Goal: Transaction & Acquisition: Purchase product/service

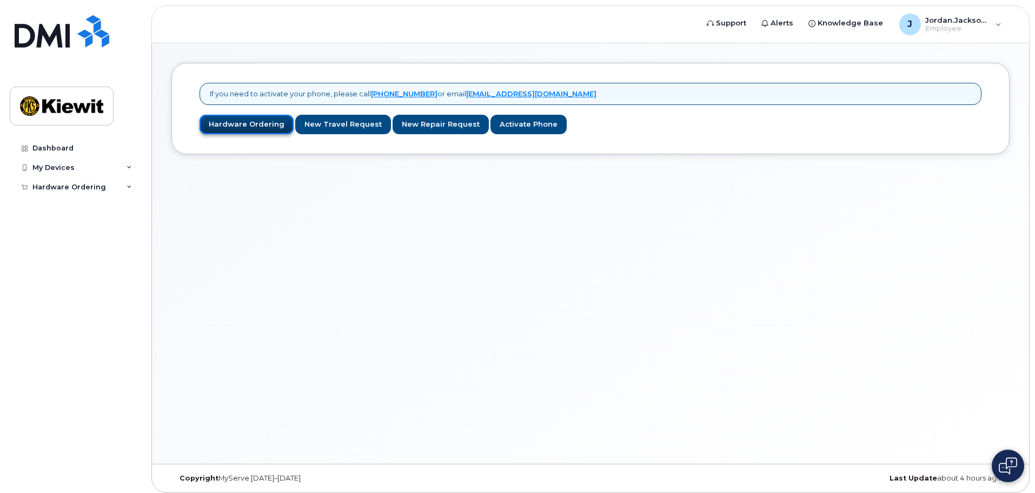
click at [231, 128] on link "Hardware Ordering" at bounding box center [247, 125] width 94 height 20
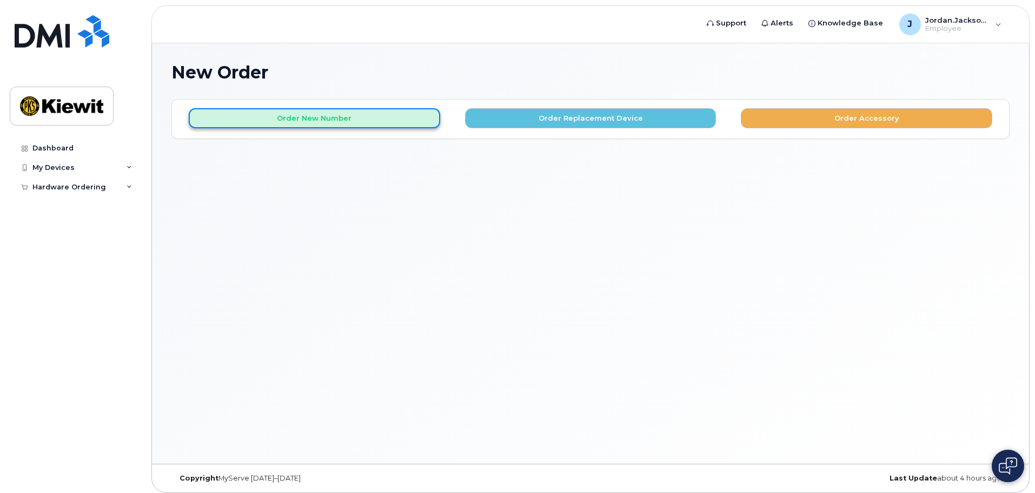
click at [270, 122] on button "Order New Number" at bounding box center [314, 118] width 251 height 20
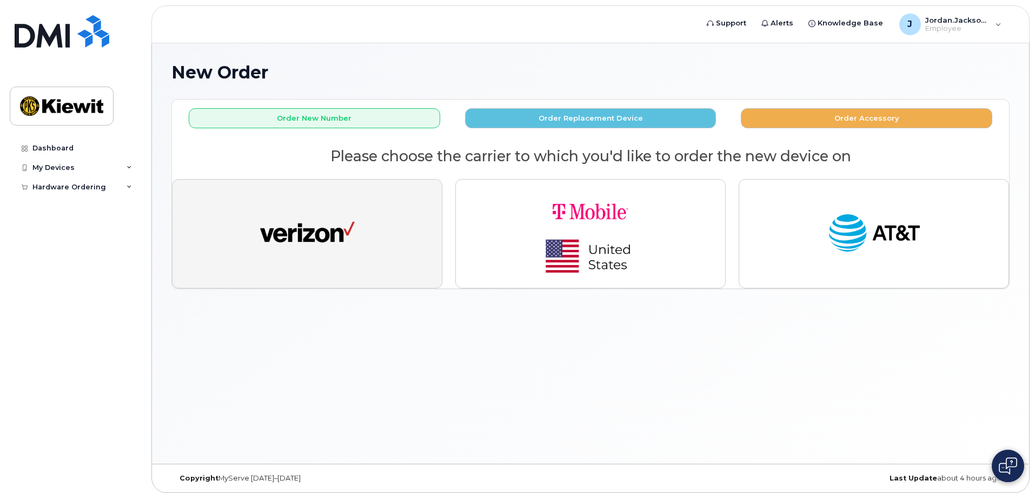
click at [270, 228] on img "button" at bounding box center [307, 233] width 95 height 49
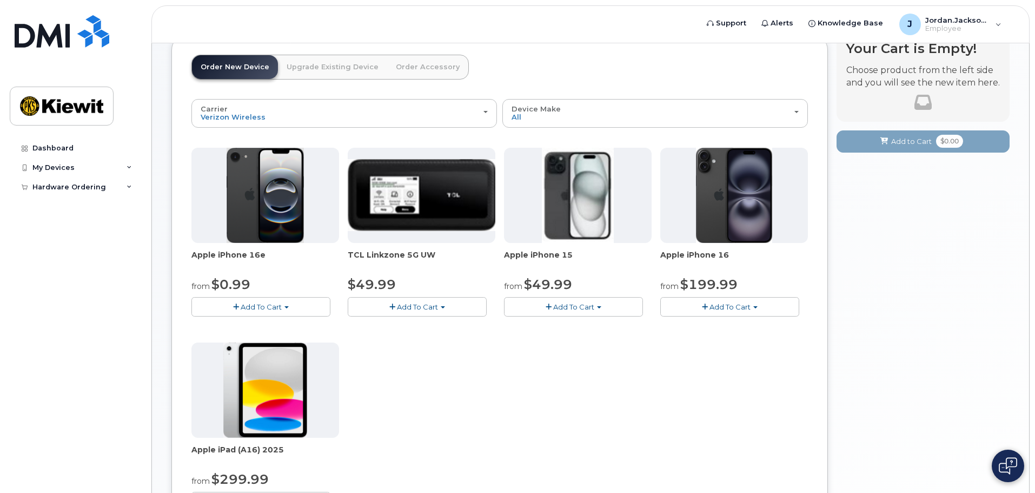
scroll to position [54, 0]
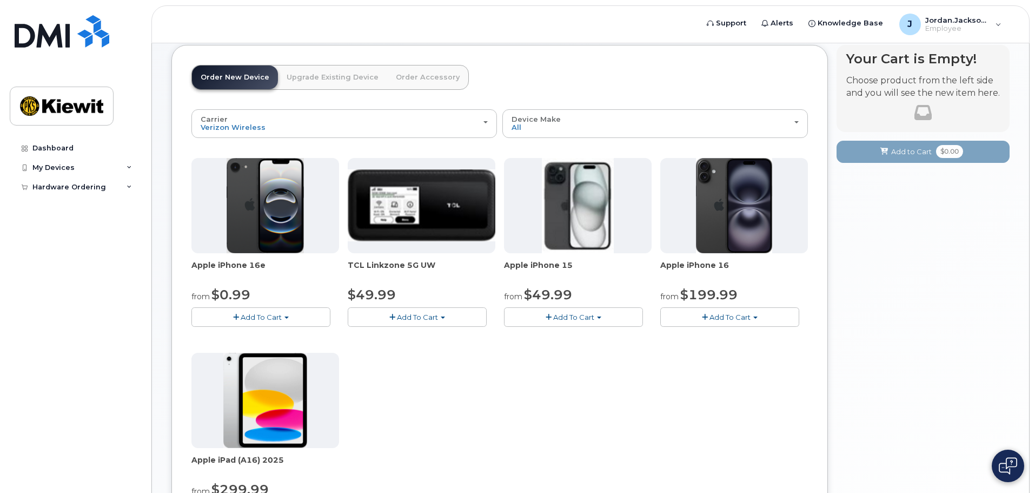
click at [725, 263] on span "Apple iPhone 16" at bounding box center [734, 271] width 148 height 22
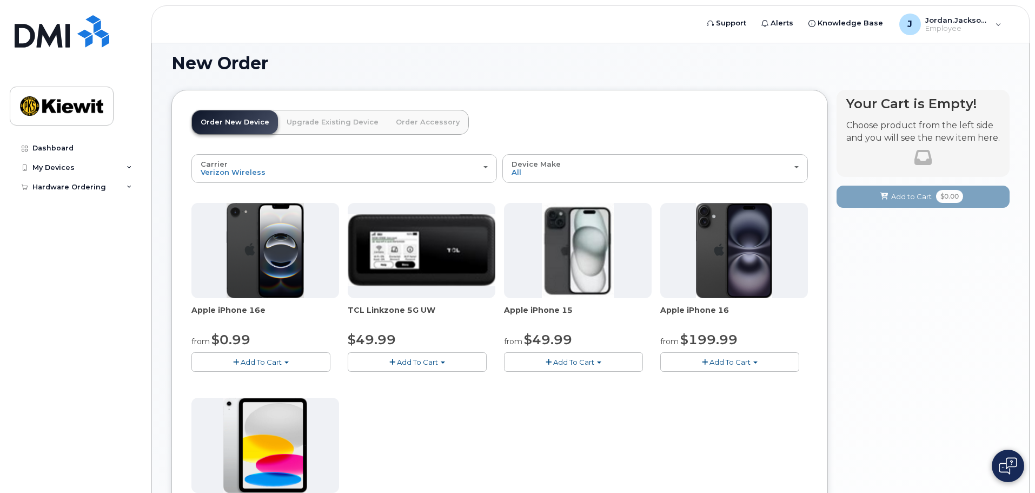
scroll to position [9, 0]
click at [125, 184] on div "Hardware Ordering" at bounding box center [75, 186] width 131 height 19
click at [67, 167] on div "My Devices" at bounding box center [53, 167] width 42 height 9
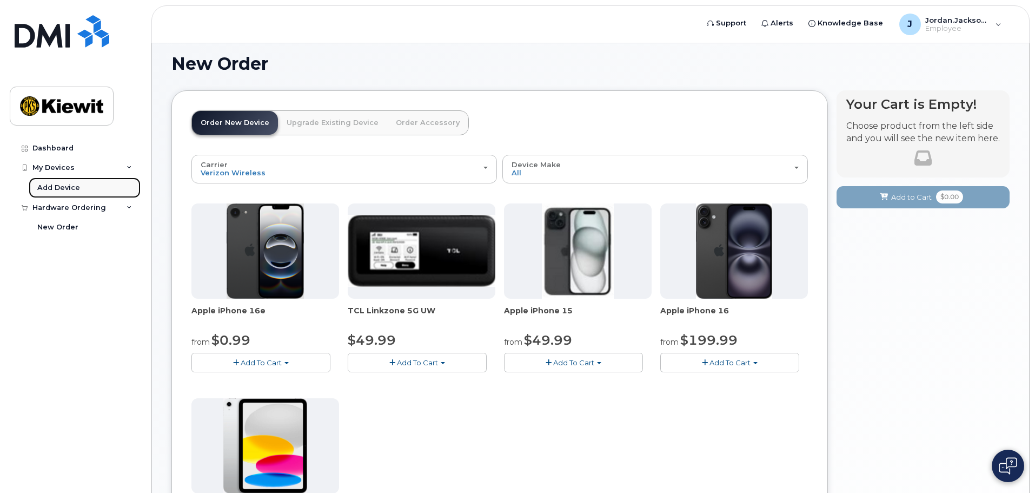
click at [59, 187] on div "Add Device" at bounding box center [58, 188] width 43 height 10
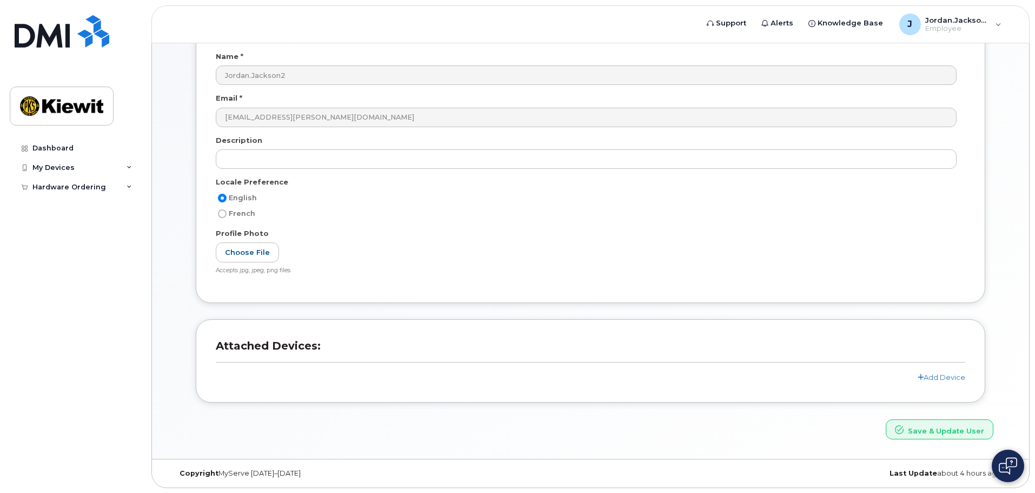
scroll to position [102, 0]
click at [937, 379] on link "Add Device" at bounding box center [942, 376] width 48 height 9
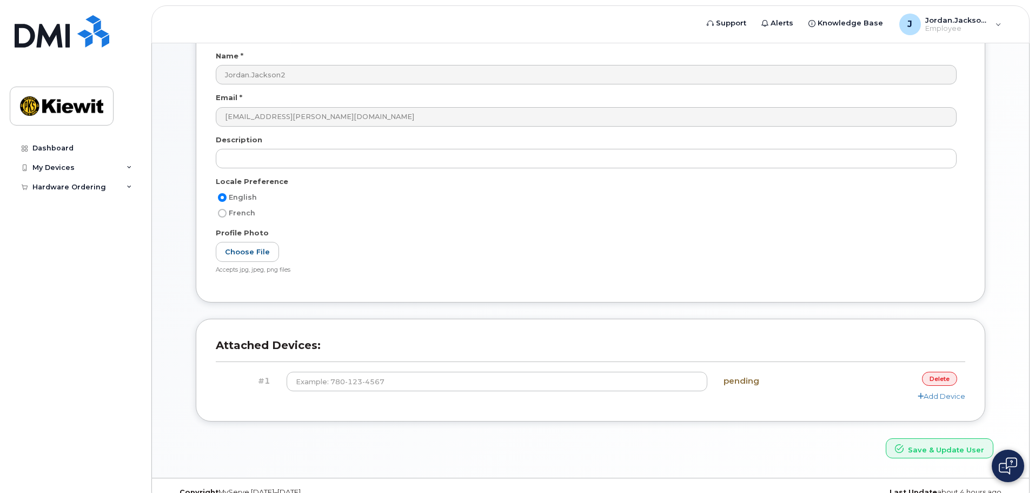
click at [935, 376] on link "delete" at bounding box center [939, 379] width 35 height 14
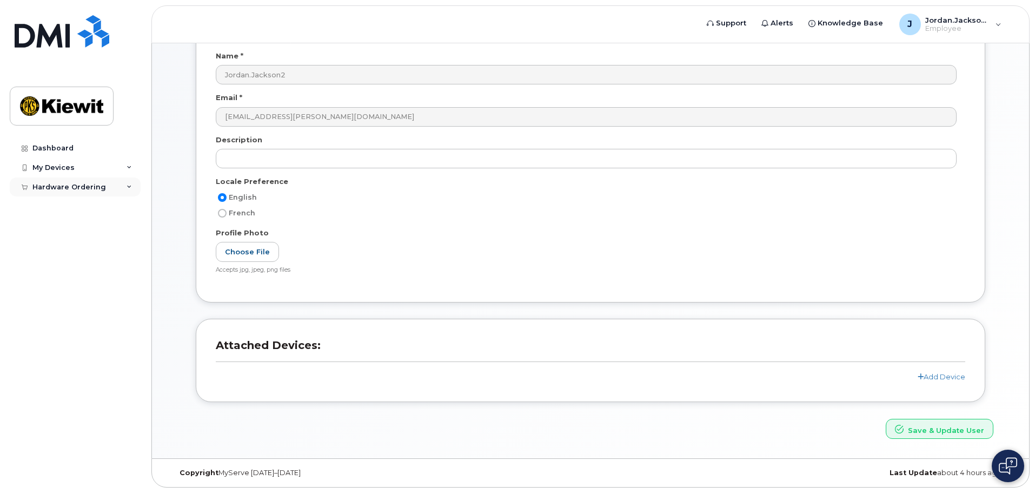
click at [117, 188] on div "Hardware Ordering" at bounding box center [75, 186] width 131 height 19
click at [50, 209] on div "New Order" at bounding box center [57, 207] width 41 height 10
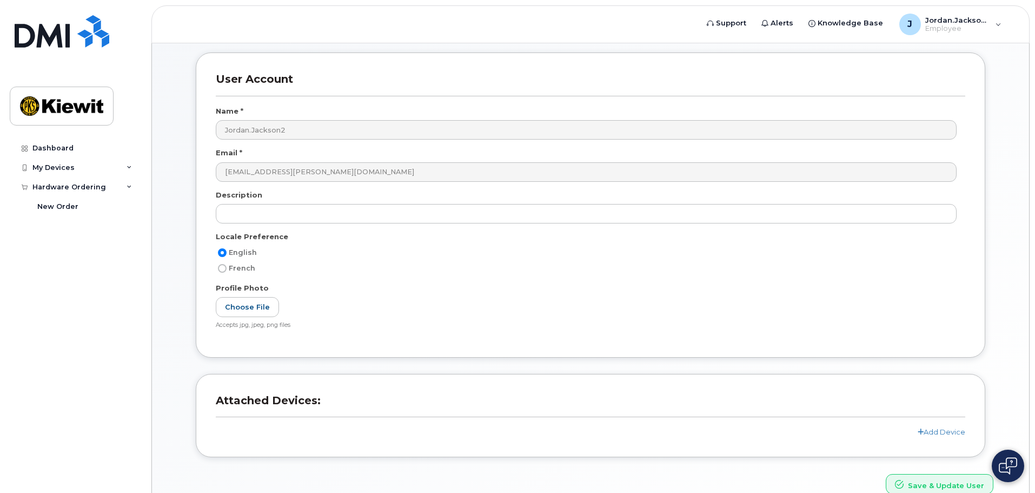
scroll to position [0, 0]
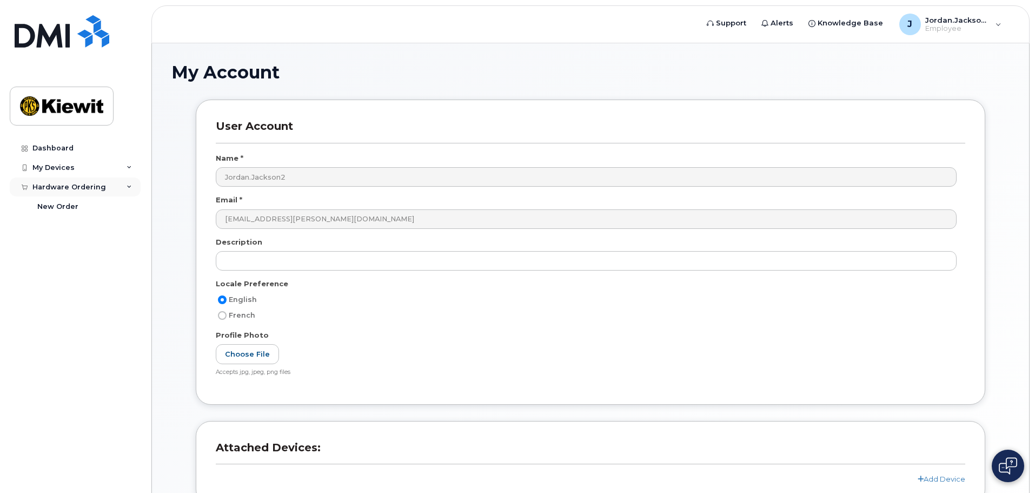
click at [58, 184] on div "Hardware Ordering" at bounding box center [69, 187] width 74 height 9
click at [58, 188] on div "Hardware Ordering" at bounding box center [69, 187] width 74 height 9
click at [57, 204] on div "New Order" at bounding box center [57, 207] width 41 height 10
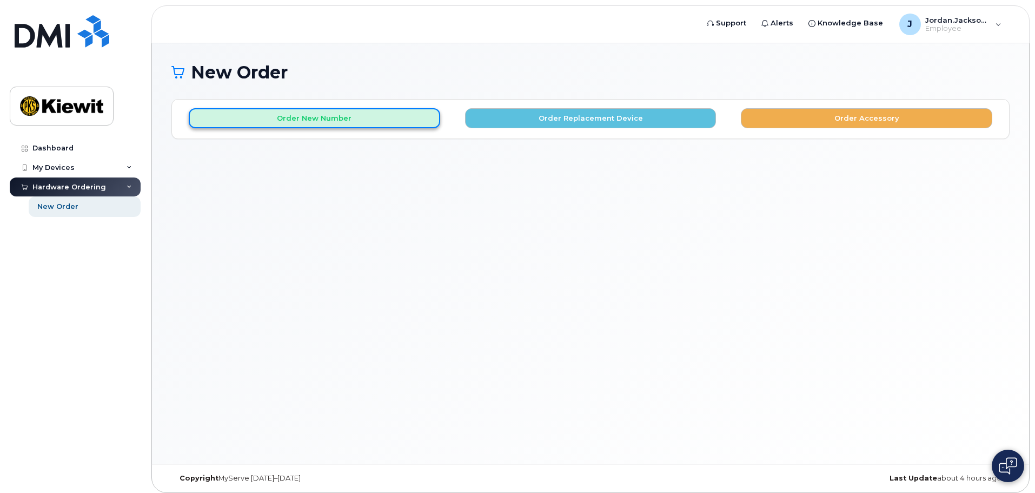
click at [286, 117] on button "Order New Number" at bounding box center [314, 118] width 251 height 20
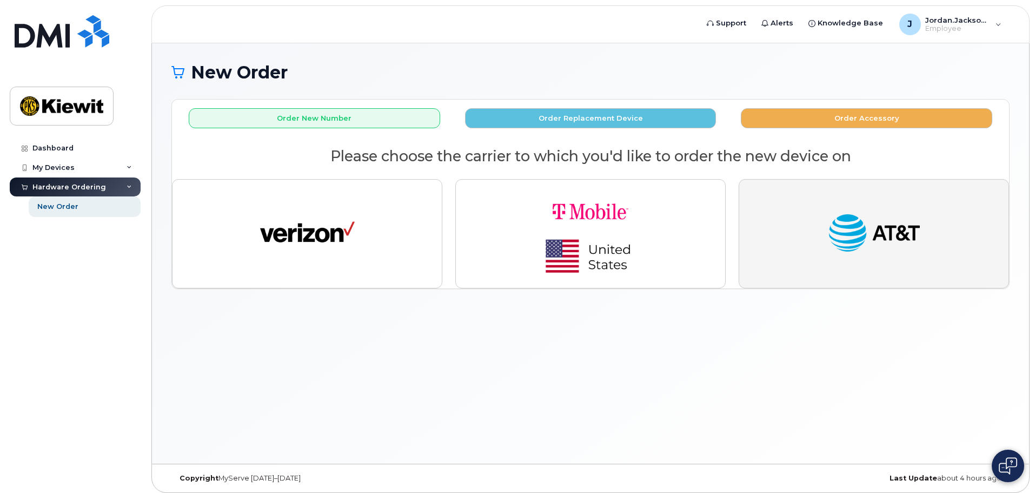
click at [794, 200] on button "button" at bounding box center [874, 233] width 270 height 109
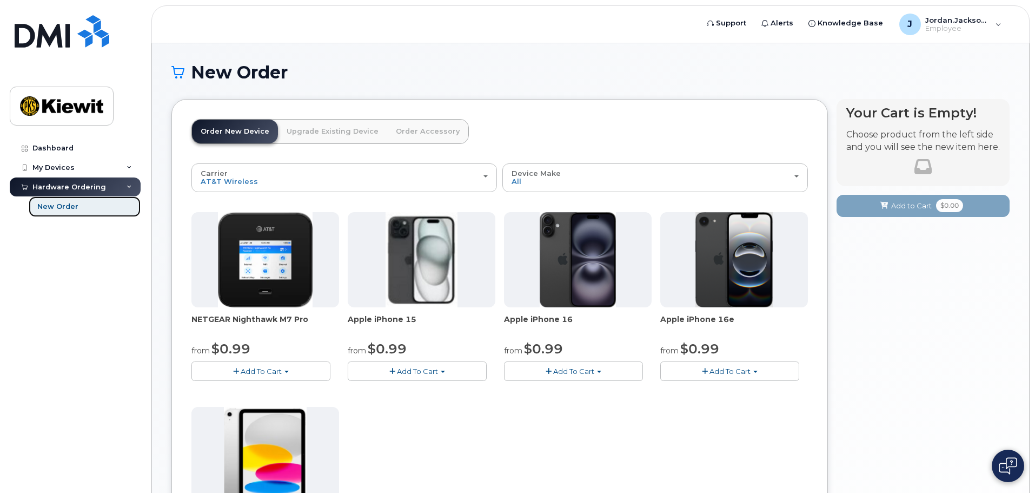
click at [49, 210] on div "New Order" at bounding box center [57, 207] width 41 height 10
click at [71, 207] on div "New Order" at bounding box center [57, 207] width 41 height 10
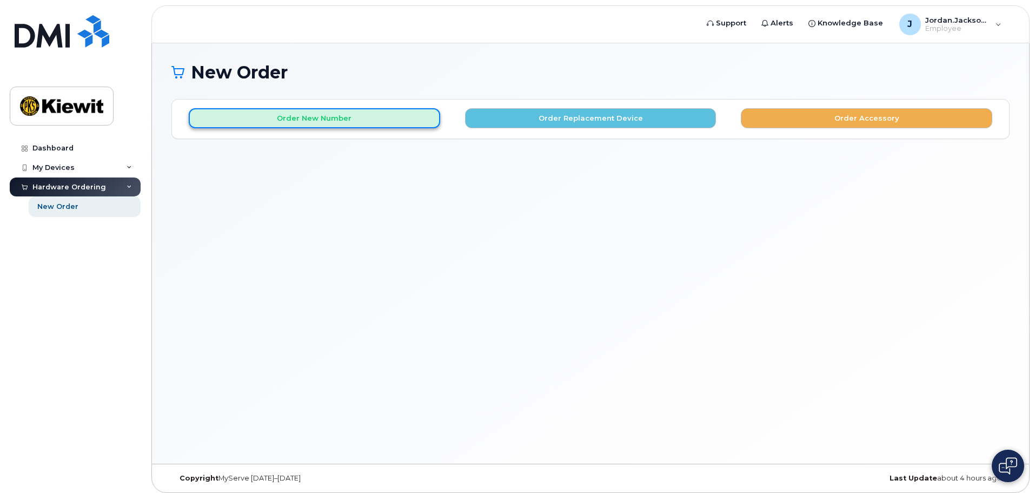
click at [328, 119] on button "Order New Number" at bounding box center [314, 118] width 251 height 20
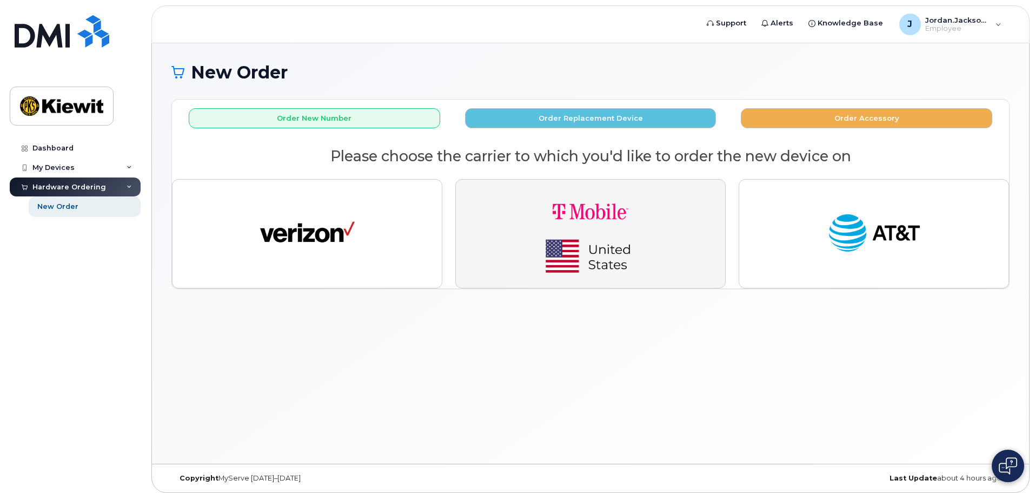
click at [625, 234] on img "button" at bounding box center [590, 233] width 151 height 91
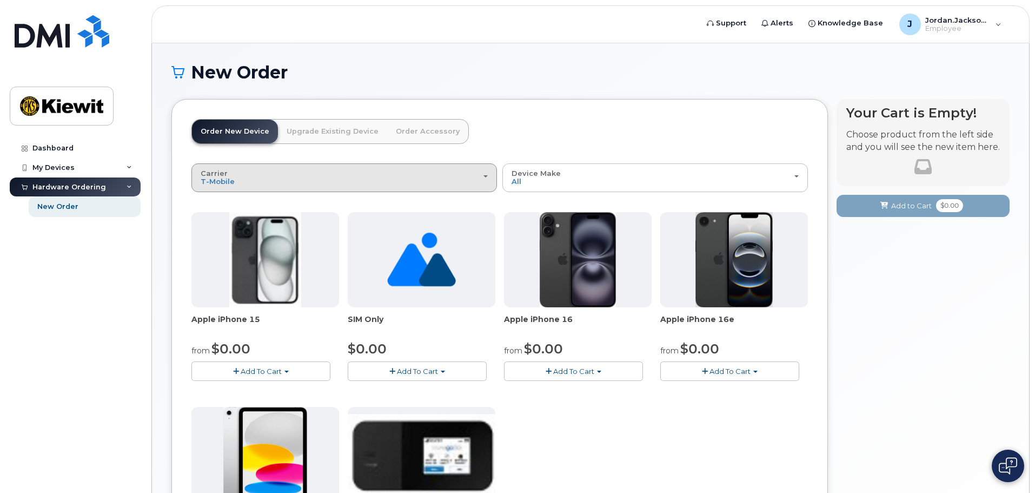
click at [476, 176] on div "Carrier Verizon Wireless T-Mobile AT&T Wireless" at bounding box center [344, 177] width 287 height 17
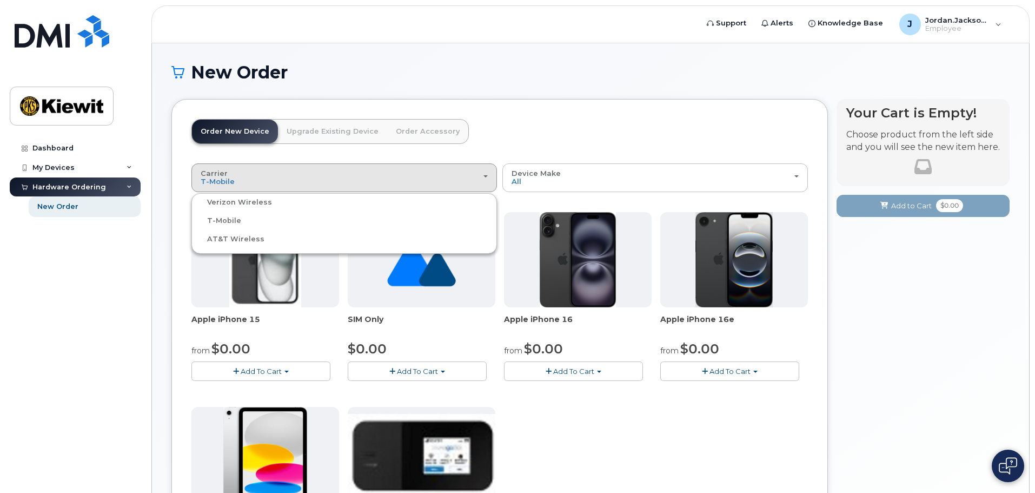
click at [232, 201] on label "Verizon Wireless" at bounding box center [233, 202] width 78 height 13
click at [0, 0] on input "Verizon Wireless" at bounding box center [0, 0] width 0 height 0
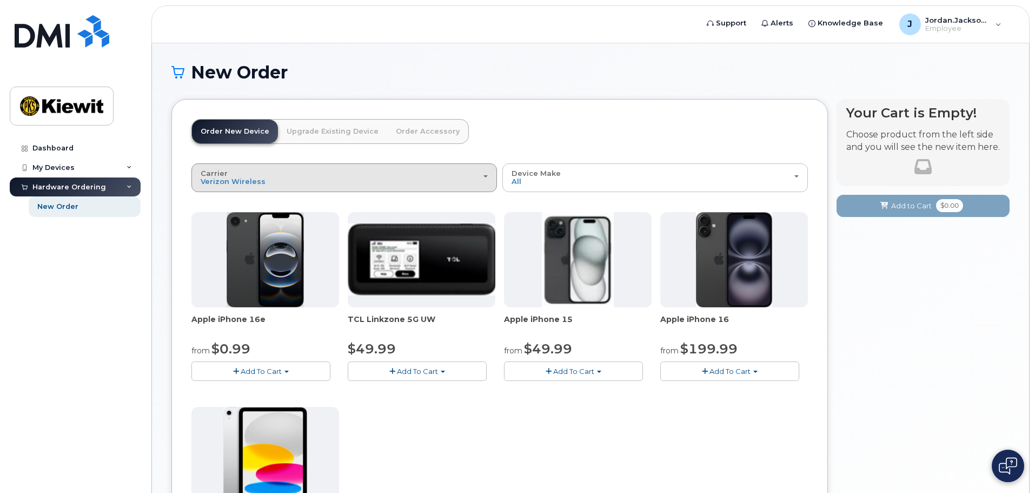
click at [309, 174] on div "Carrier Verizon Wireless T-Mobile AT&T Wireless" at bounding box center [344, 177] width 287 height 17
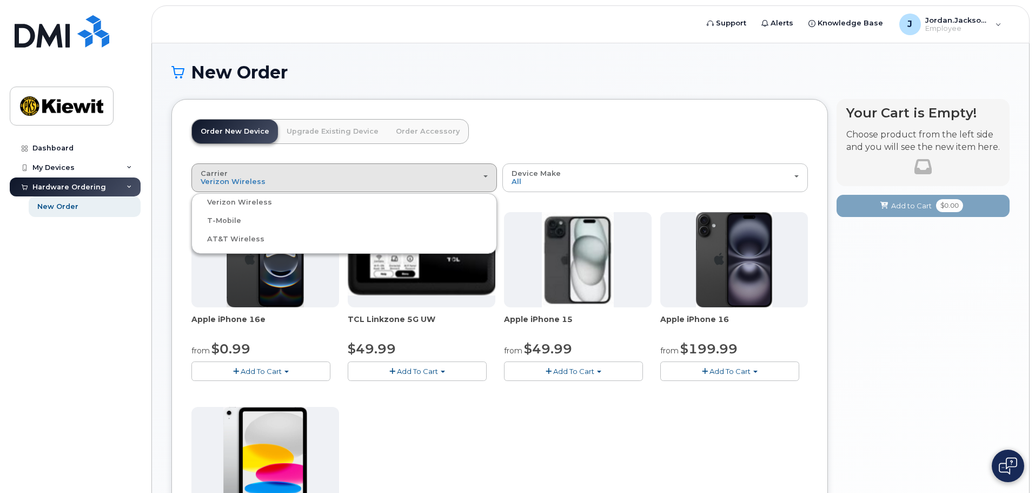
click at [217, 221] on label "T-Mobile" at bounding box center [217, 220] width 47 height 13
click at [0, 0] on input "T-Mobile" at bounding box center [0, 0] width 0 height 0
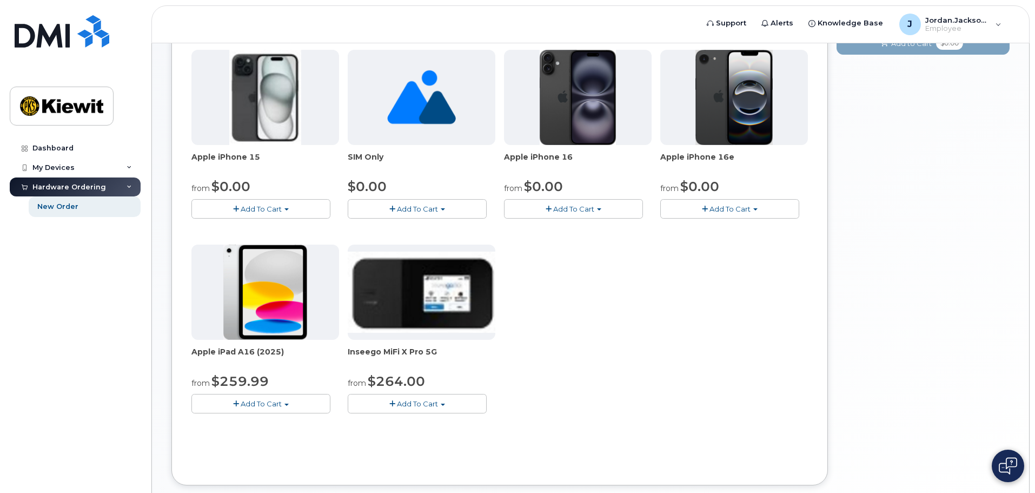
scroll to position [108, 0]
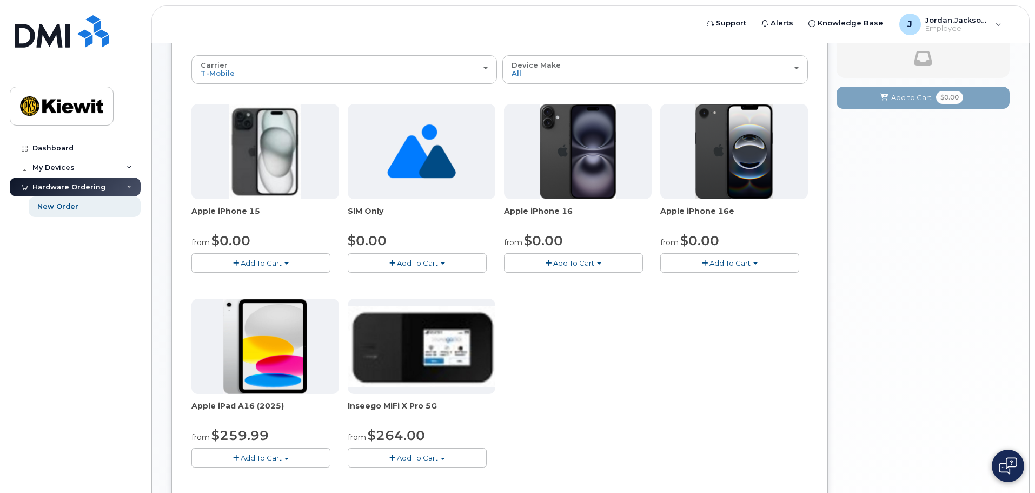
click at [595, 348] on div "Apple iPhone 15 from $0.00 Add To Cart $0.00 - 2 year Activation (128GB) $729.9…" at bounding box center [499, 294] width 617 height 381
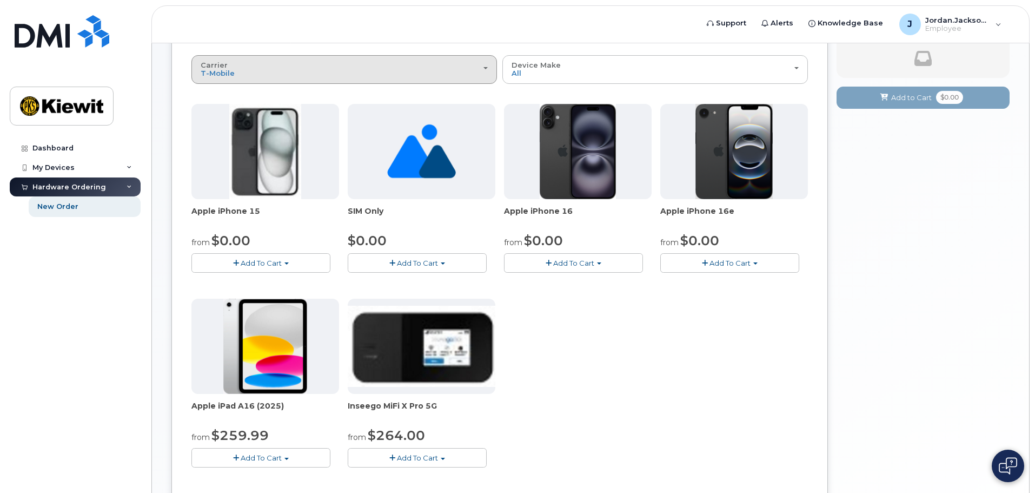
click at [406, 72] on div "Carrier Verizon Wireless T-Mobile AT&T Wireless" at bounding box center [344, 69] width 287 height 17
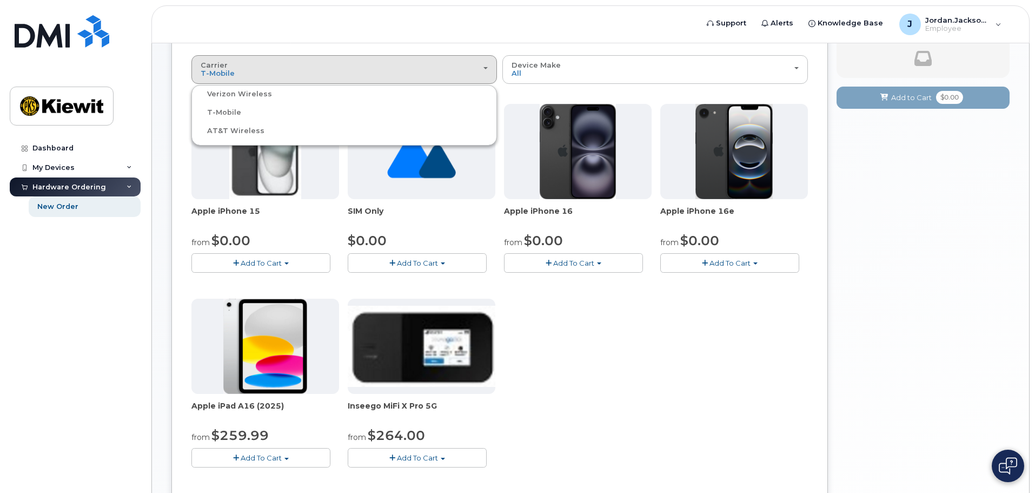
click at [220, 132] on label "AT&T Wireless" at bounding box center [229, 130] width 70 height 13
click at [0, 0] on input "AT&T Wireless" at bounding box center [0, 0] width 0 height 0
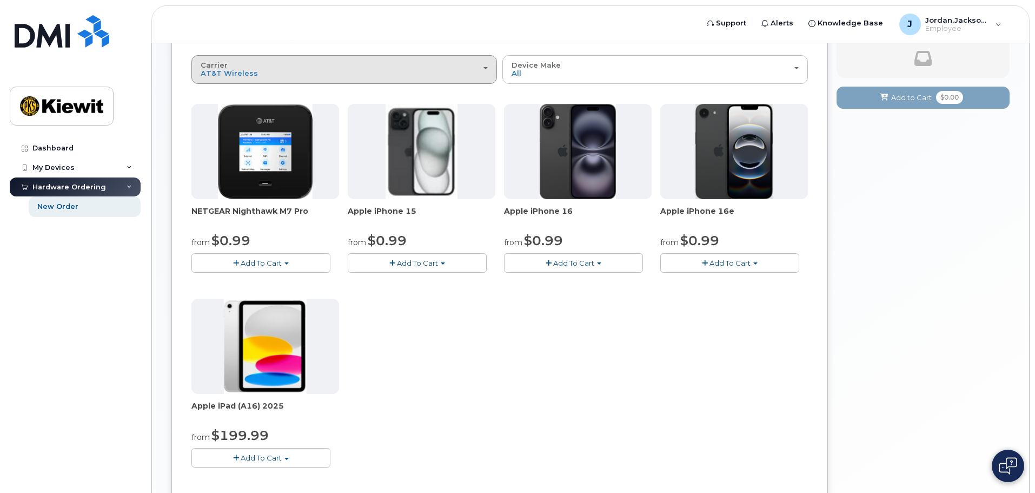
click at [416, 69] on div "Carrier Verizon Wireless T-Mobile AT&T Wireless" at bounding box center [344, 69] width 287 height 17
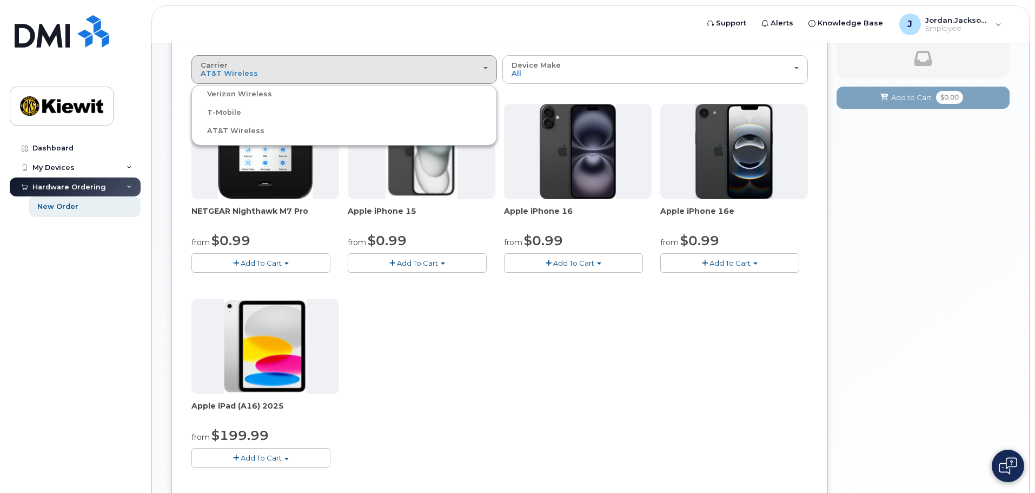
click at [219, 109] on label "T-Mobile" at bounding box center [217, 112] width 47 height 13
click at [0, 0] on input "T-Mobile" at bounding box center [0, 0] width 0 height 0
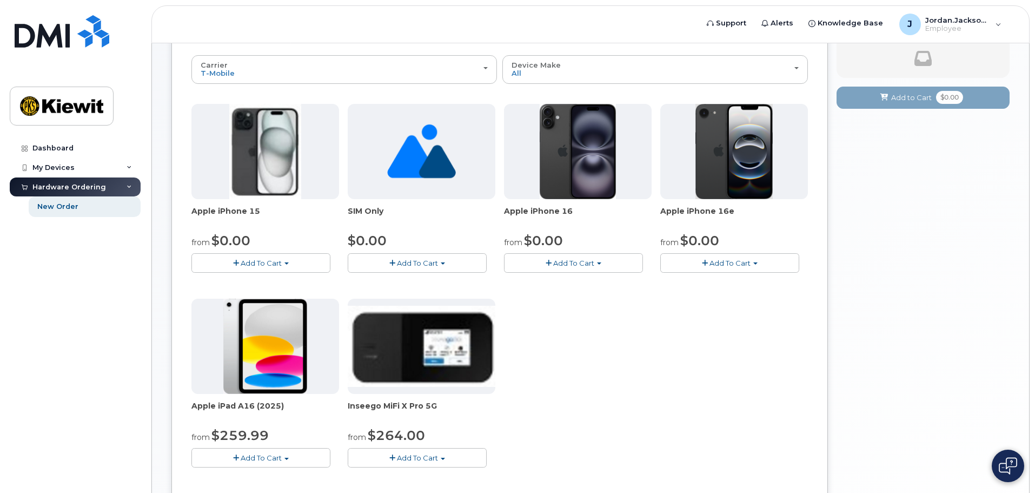
click at [555, 263] on span "Add To Cart" at bounding box center [573, 263] width 41 height 9
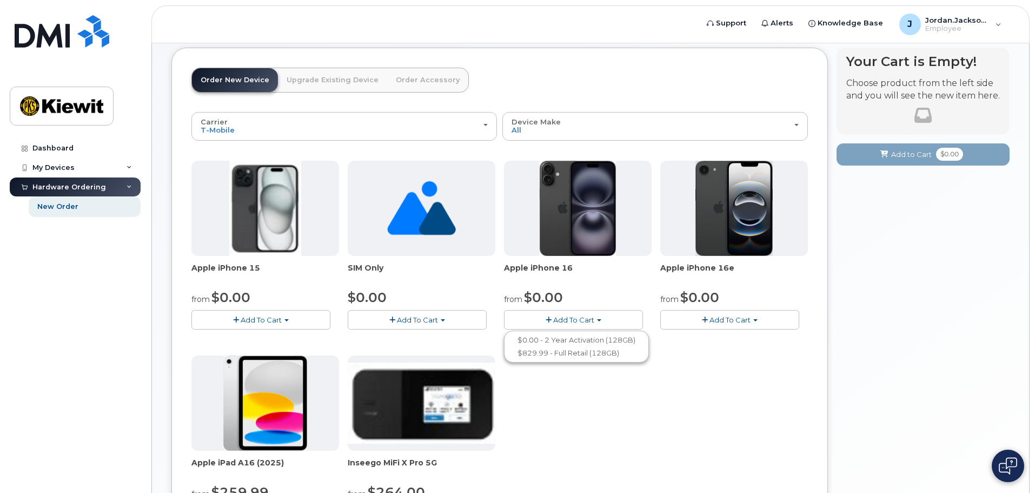
scroll to position [0, 0]
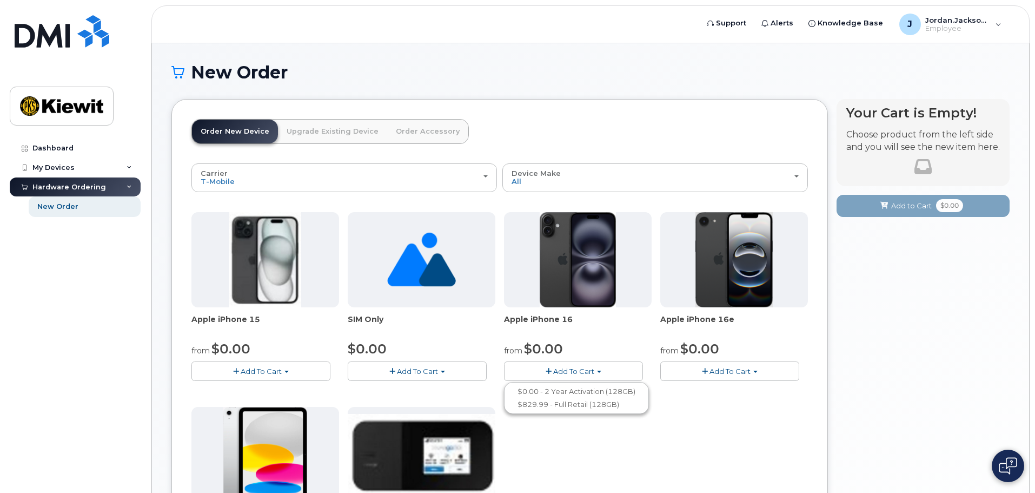
click at [597, 371] on span "button" at bounding box center [599, 371] width 4 height 2
click at [549, 370] on span "button" at bounding box center [549, 371] width 6 height 7
click at [604, 456] on div "Apple iPhone 15 from $0.00 Add To Cart $0.00 - 2 year Activation (128GB) $729.9…" at bounding box center [499, 402] width 617 height 381
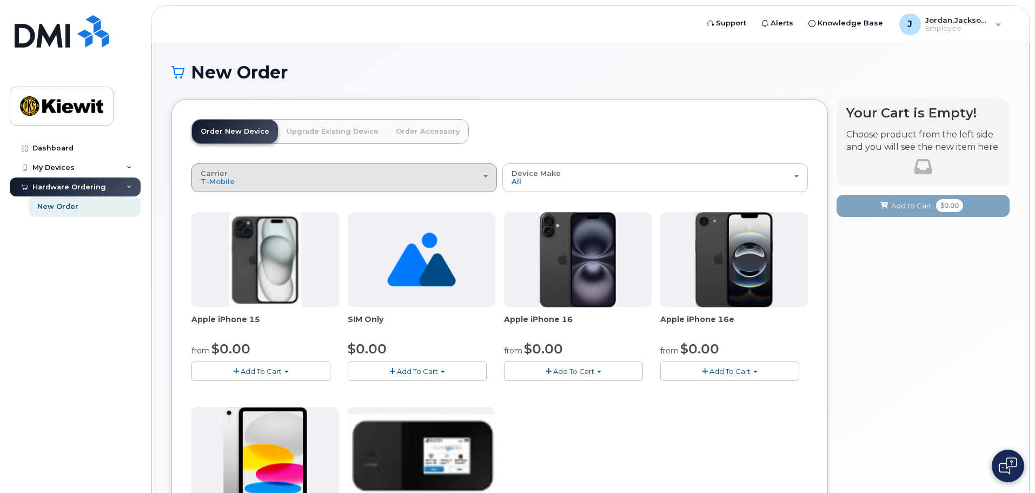
click at [372, 173] on div "Carrier Verizon Wireless T-Mobile AT&T Wireless" at bounding box center [344, 177] width 287 height 17
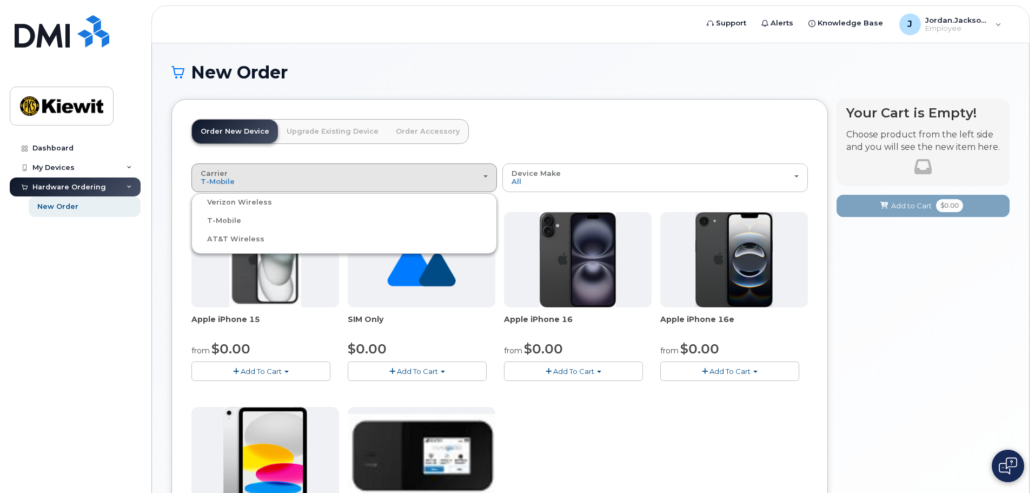
click at [222, 238] on label "AT&T Wireless" at bounding box center [229, 239] width 70 height 13
click at [0, 0] on input "AT&T Wireless" at bounding box center [0, 0] width 0 height 0
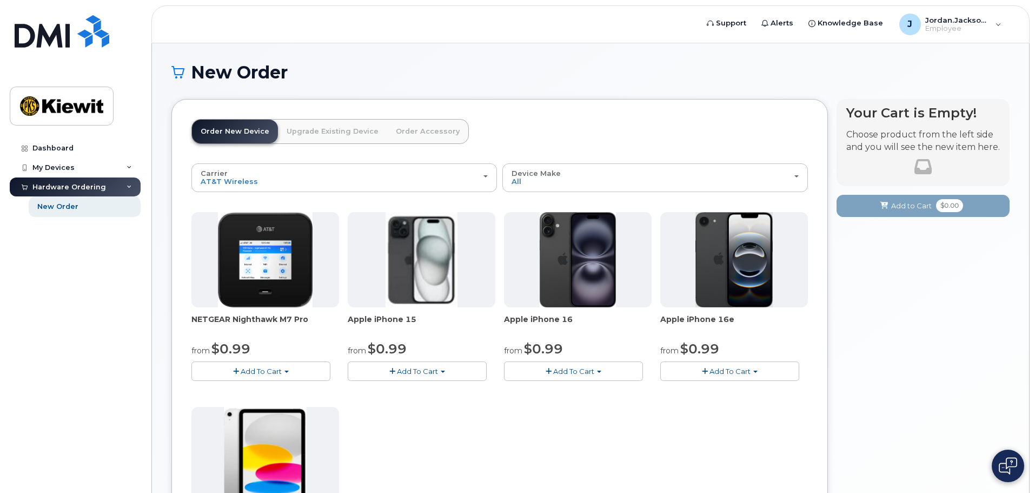
click at [589, 375] on span "Add To Cart" at bounding box center [573, 371] width 41 height 9
click at [595, 439] on div "NETGEAR Nighthawk M7 Pro from $0.99 Add To Cart $0.99 - 2 Year Activation $449.…" at bounding box center [499, 402] width 617 height 381
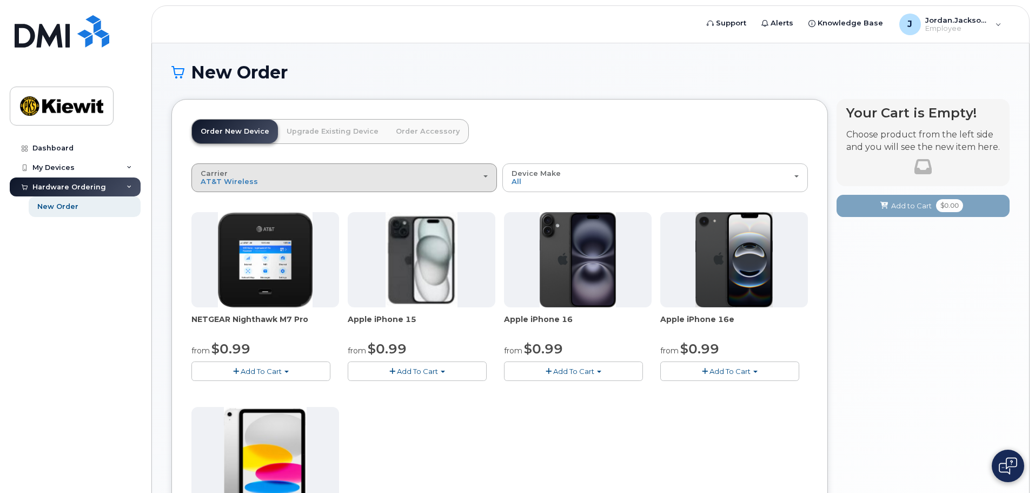
click at [307, 173] on div "Carrier Verizon Wireless T-Mobile AT&T Wireless" at bounding box center [344, 177] width 287 height 17
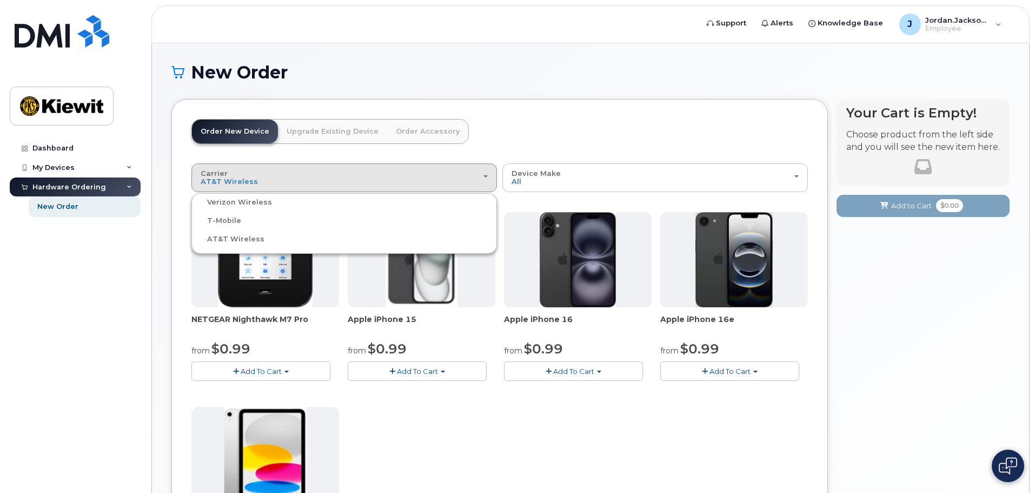
click at [235, 219] on label "T-Mobile" at bounding box center [217, 220] width 47 height 13
click at [0, 0] on input "T-Mobile" at bounding box center [0, 0] width 0 height 0
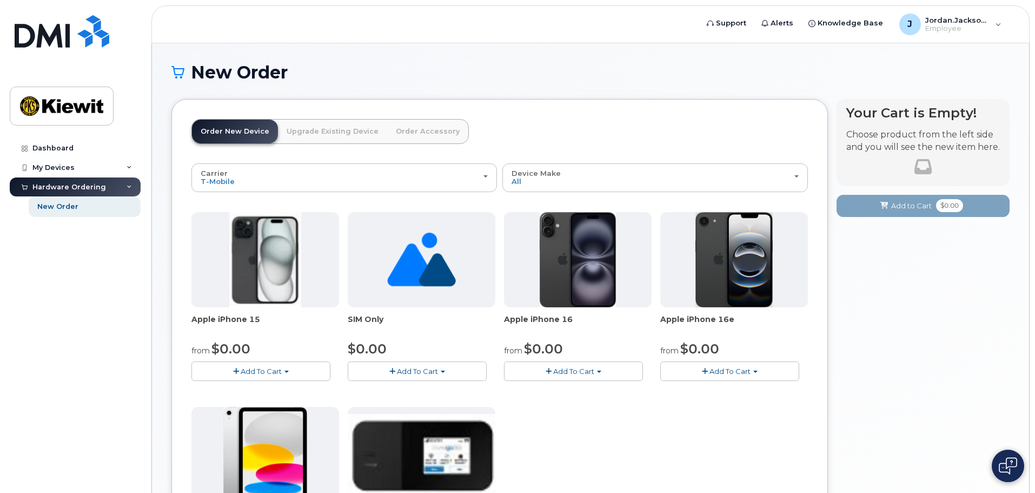
click at [603, 375] on button "Add To Cart" at bounding box center [573, 370] width 139 height 19
click at [547, 392] on link "$0.00 - 2 Year Activation (128GB)" at bounding box center [577, 392] width 140 height 14
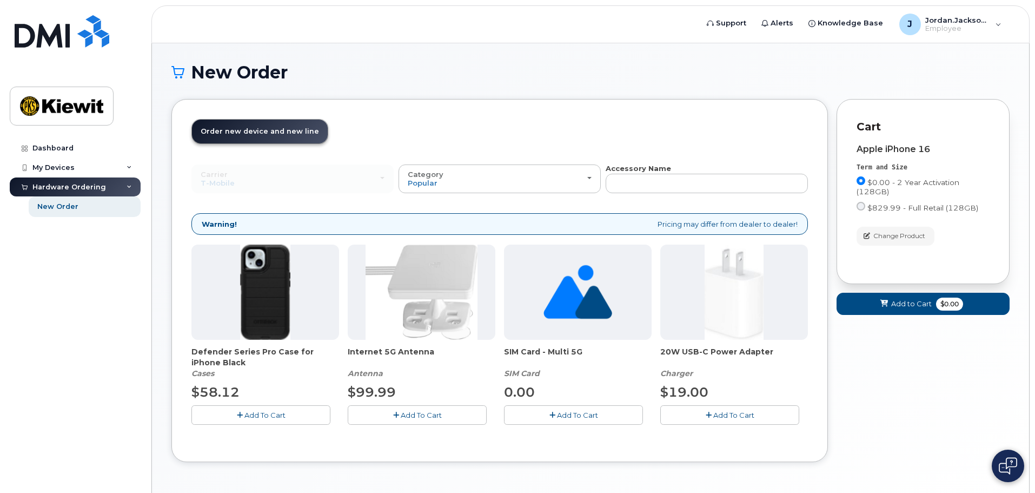
click at [551, 410] on button "Add To Cart" at bounding box center [573, 414] width 139 height 19
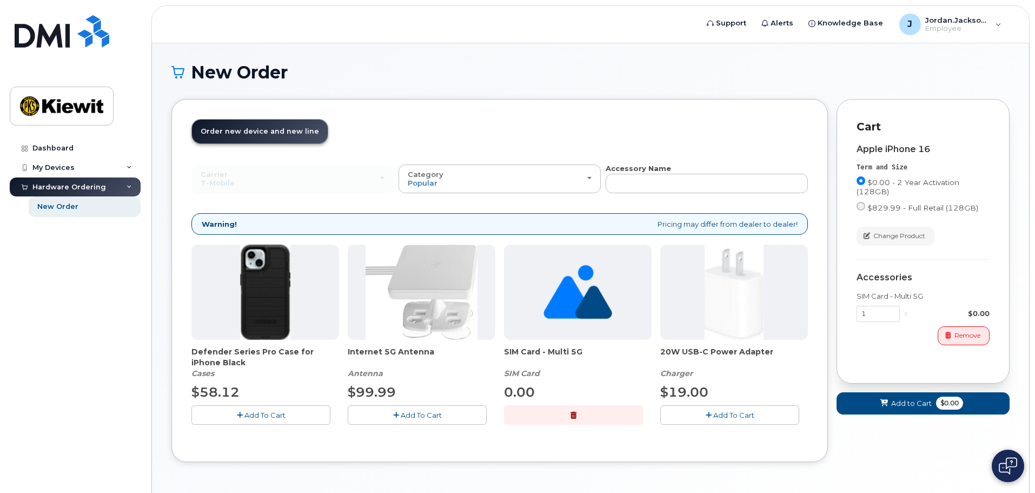
click at [248, 411] on span "Add To Cart" at bounding box center [264, 414] width 41 height 9
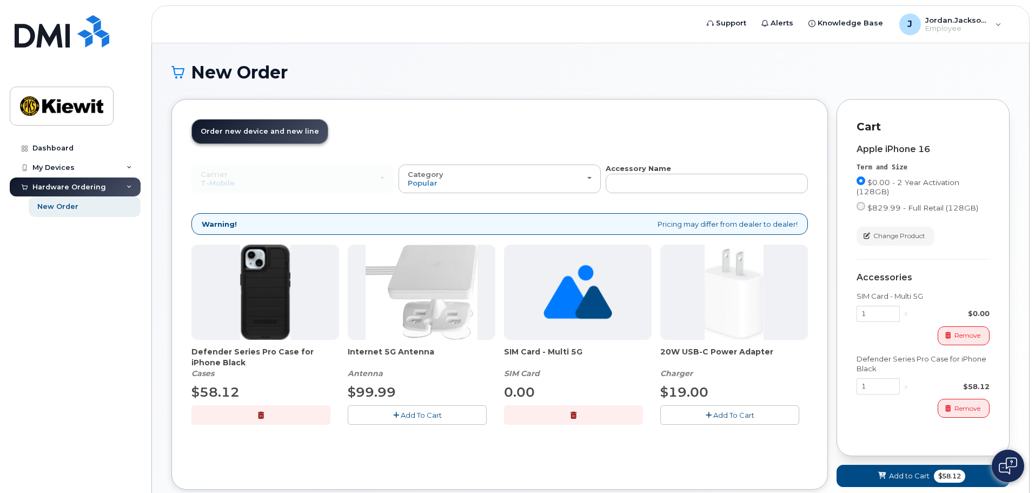
click at [264, 413] on button "button" at bounding box center [260, 414] width 139 height 19
